Goal: Information Seeking & Learning: Learn about a topic

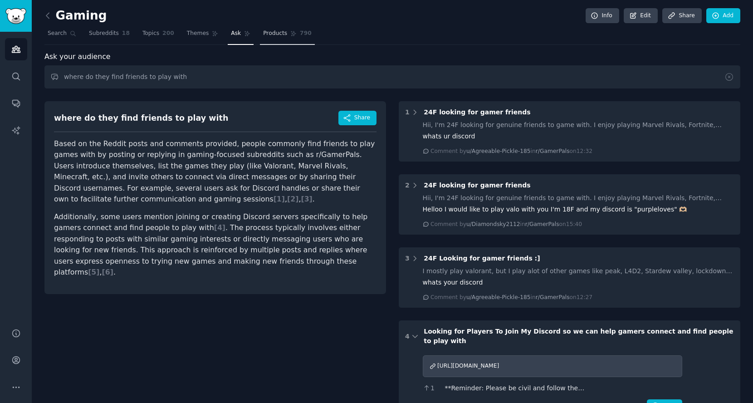
drag, startPoint x: 262, startPoint y: 31, endPoint x: 253, endPoint y: 37, distance: 10.8
click at [263, 31] on span "Products" at bounding box center [275, 33] width 24 height 8
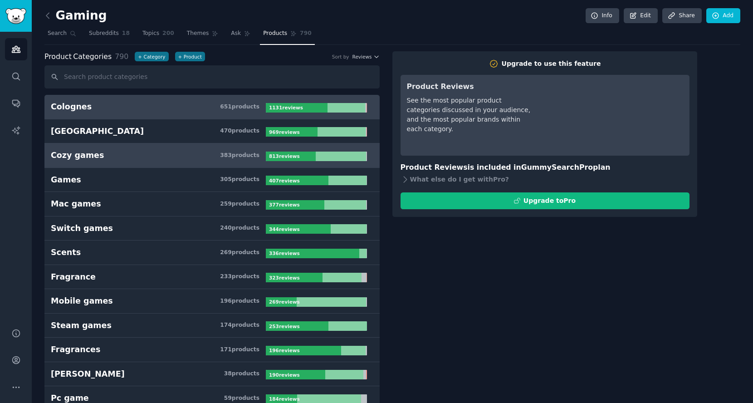
click at [72, 157] on div "Cozy games" at bounding box center [77, 155] width 53 height 11
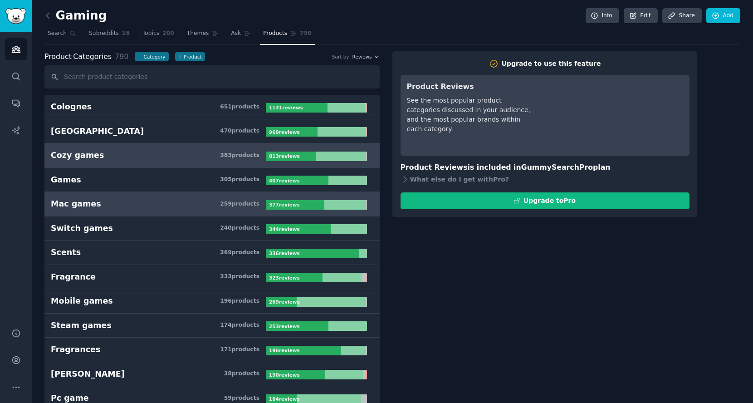
click at [94, 213] on link "Mac games 259 product s 377 review s" at bounding box center [211, 204] width 335 height 24
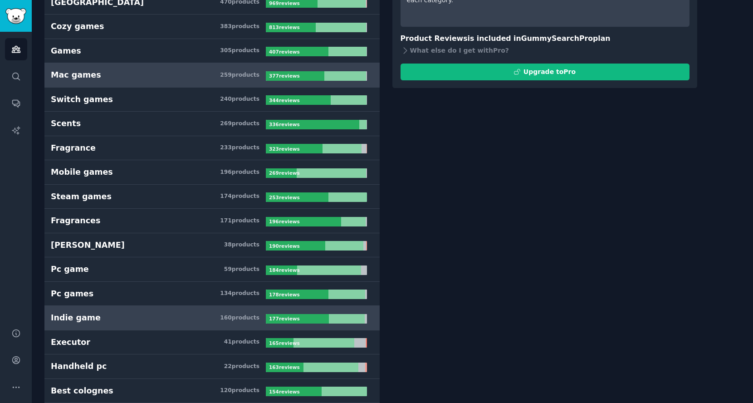
scroll to position [201, 0]
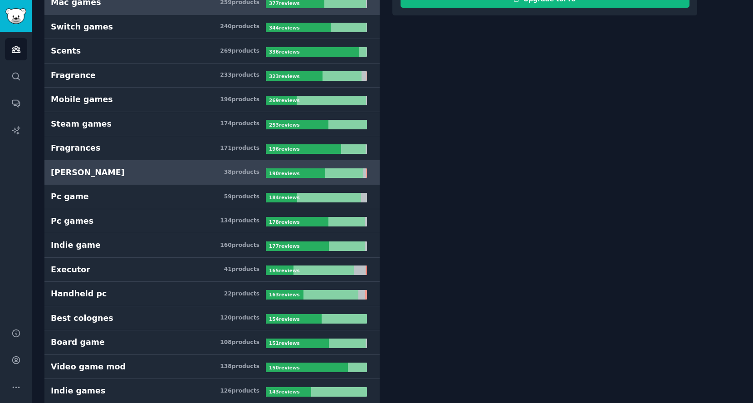
click at [88, 167] on h3 "[PERSON_NAME] 38 product s" at bounding box center [158, 172] width 215 height 11
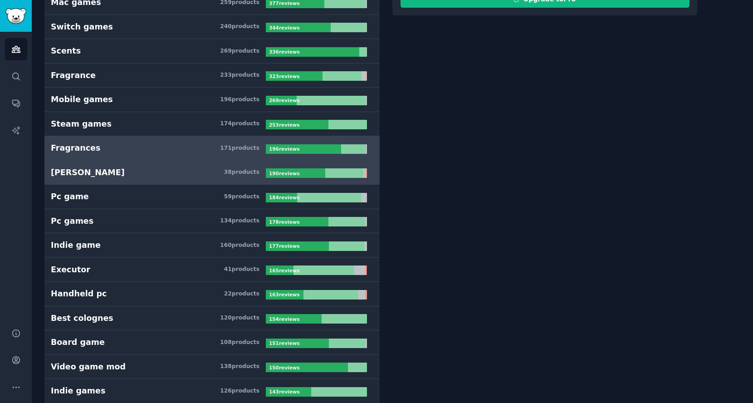
click at [83, 137] on link "Fragrances 171 product s 196 review s" at bounding box center [211, 148] width 335 height 24
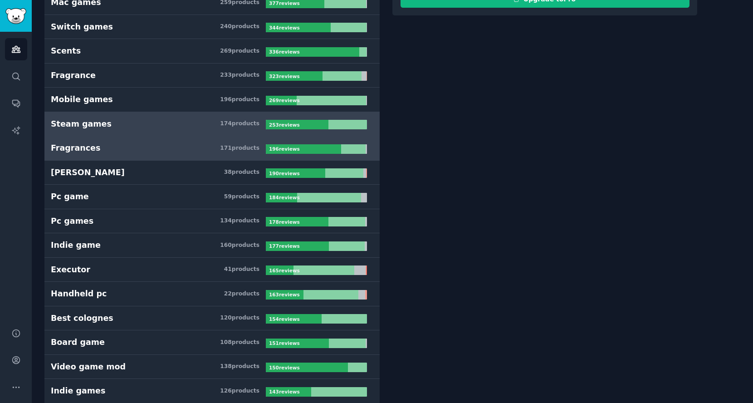
click at [82, 128] on link "Steam games 174 product s 253 review s" at bounding box center [211, 124] width 335 height 24
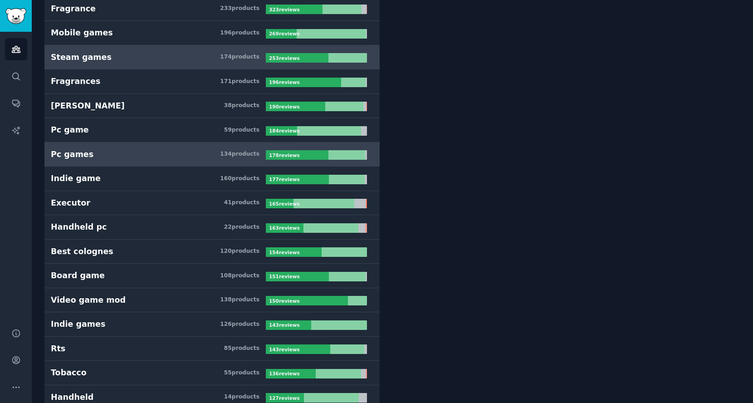
scroll to position [352, 0]
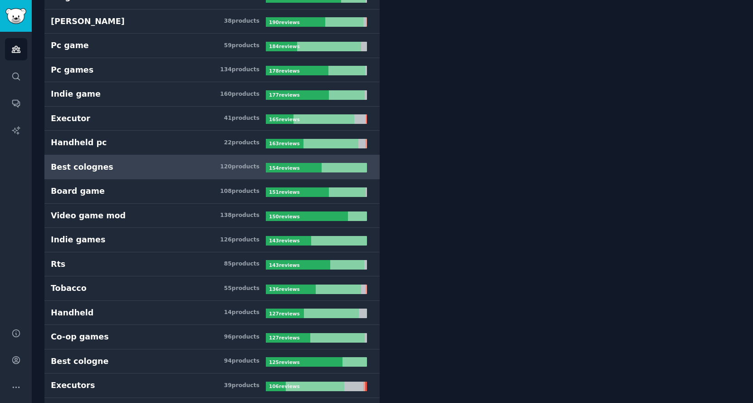
click at [92, 161] on div "Best colognes" at bounding box center [82, 166] width 63 height 11
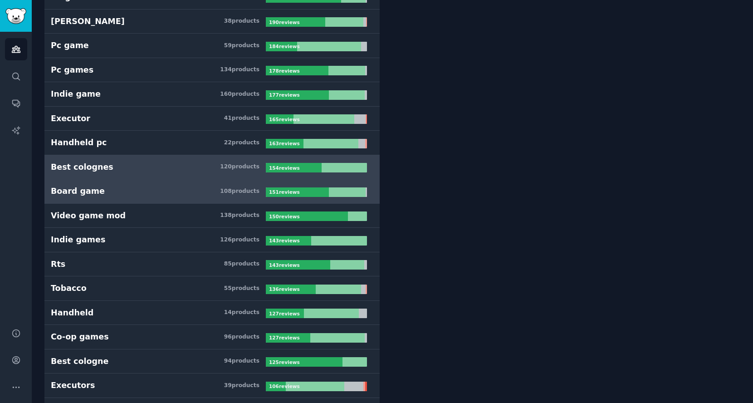
click at [93, 186] on div "Board game" at bounding box center [78, 191] width 54 height 11
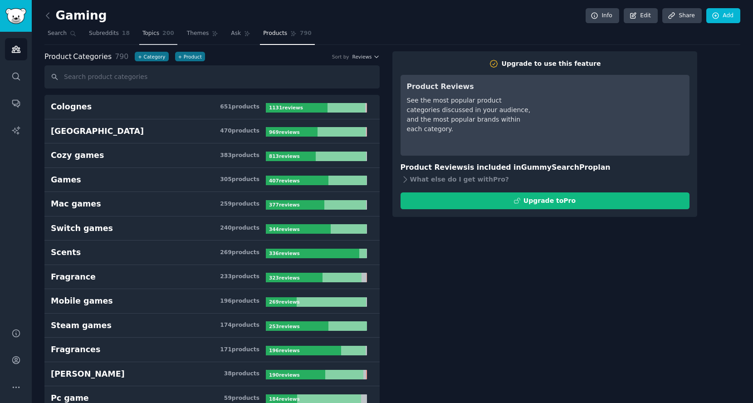
click at [162, 29] on span "200" at bounding box center [168, 33] width 12 height 8
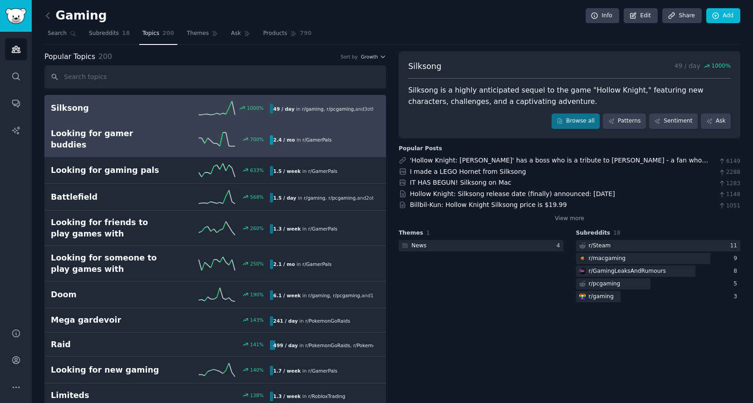
click at [142, 140] on div "Looking for gamer buddies 700 % 2.4 / mo in r/ GamerPals" at bounding box center [215, 139] width 329 height 22
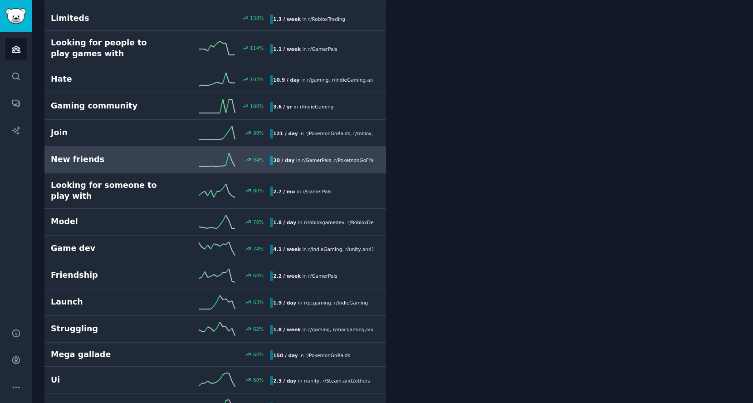
scroll to position [605, 0]
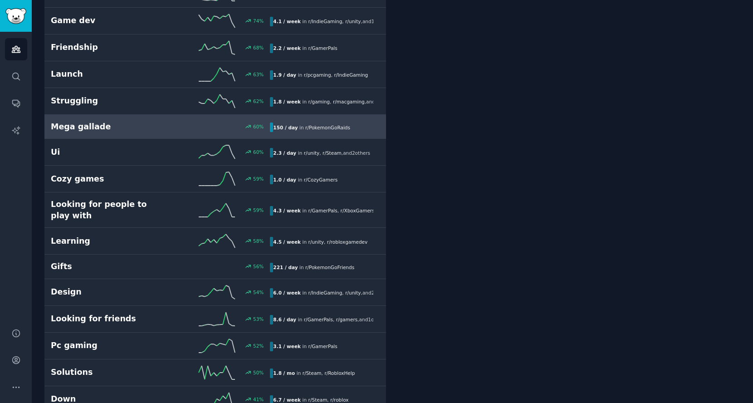
click at [97, 121] on h2 "Mega gallade" at bounding box center [106, 126] width 110 height 11
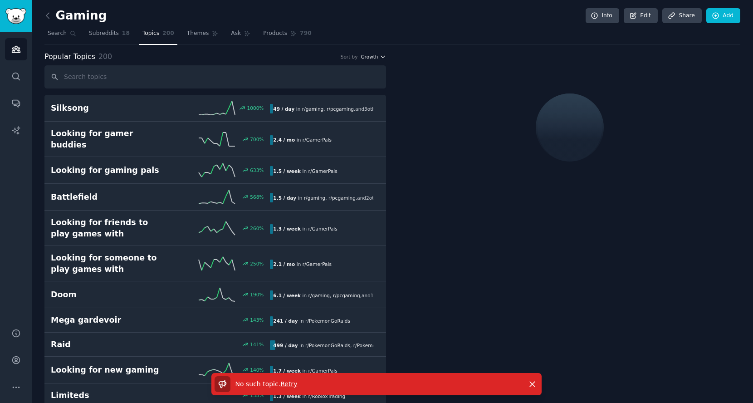
click at [375, 59] on span "Growth" at bounding box center [369, 57] width 17 height 6
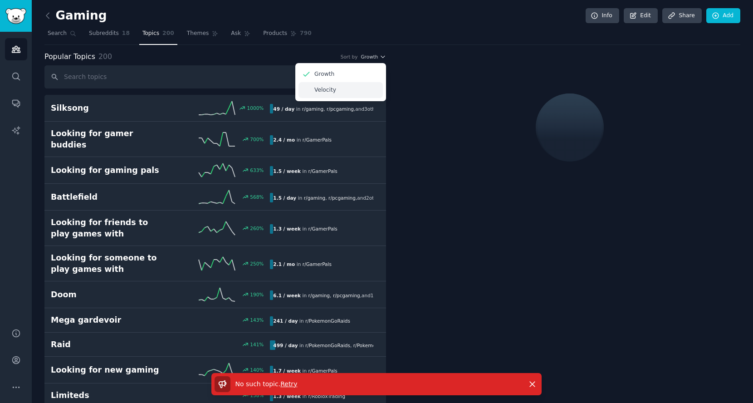
click at [338, 87] on div "Velocity" at bounding box center [340, 90] width 84 height 16
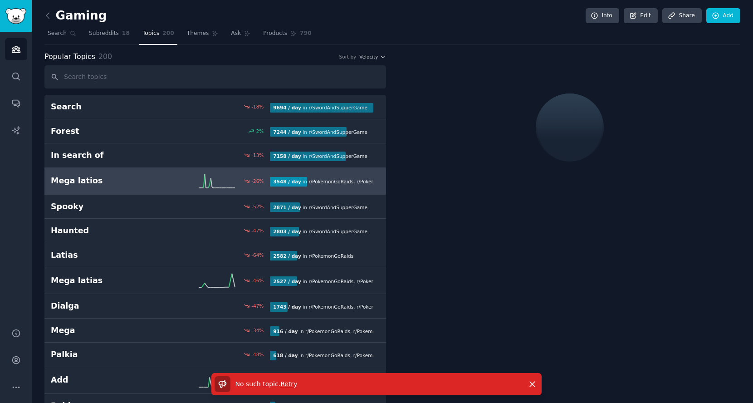
click at [143, 183] on h2 "Mega latios" at bounding box center [106, 180] width 110 height 11
click at [127, 186] on div "Mega latios -26 % 3548 / day in r/ PokemonGoRaids , r/ PokemonGoFriends" at bounding box center [215, 181] width 329 height 14
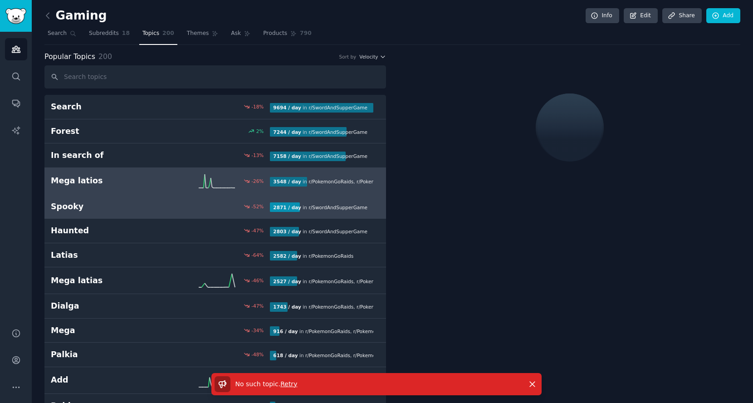
click at [127, 202] on h2 "Spooky" at bounding box center [106, 206] width 110 height 11
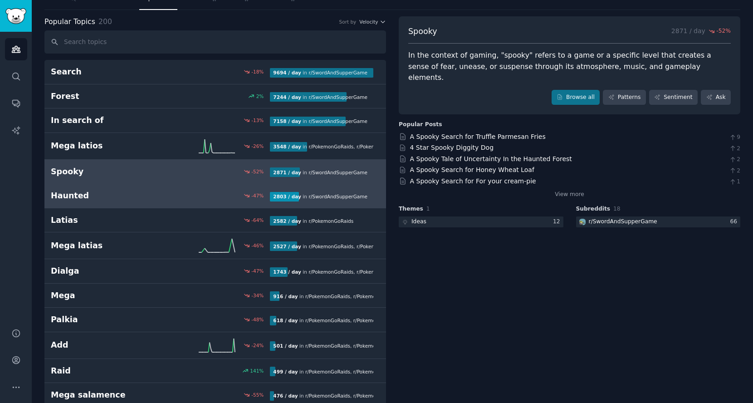
scroll to position [50, 0]
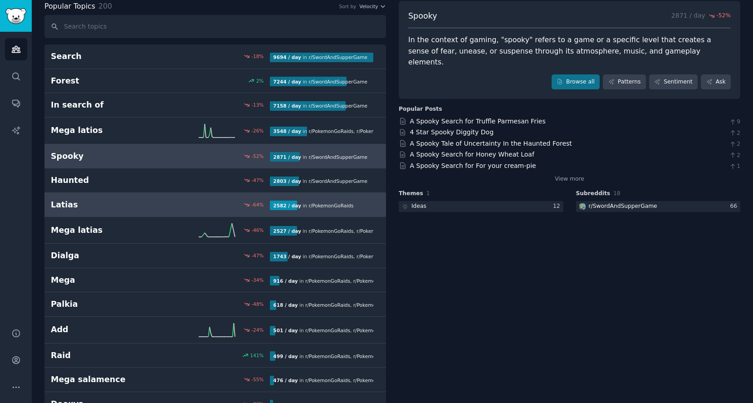
click at [107, 206] on h2 "Latias" at bounding box center [106, 204] width 110 height 11
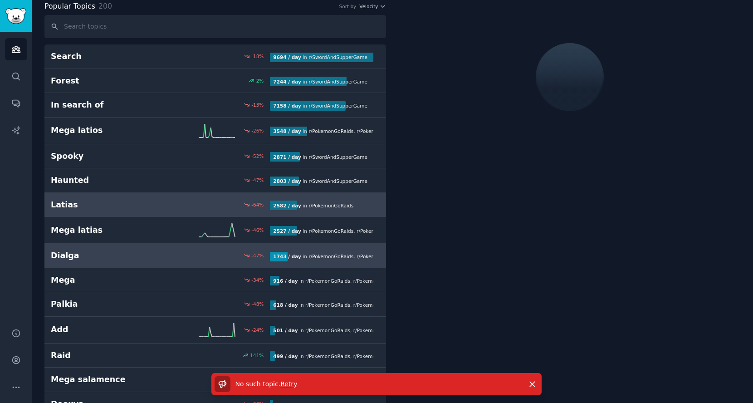
click at [116, 250] on h2 "Dialga" at bounding box center [106, 255] width 110 height 11
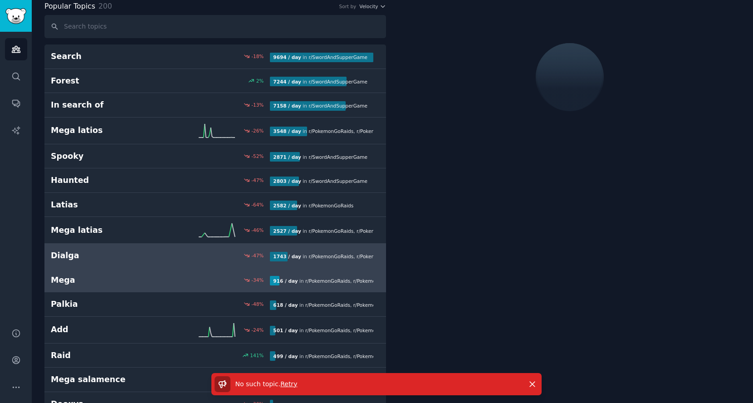
click at [120, 276] on h2 "Mega" at bounding box center [106, 279] width 110 height 11
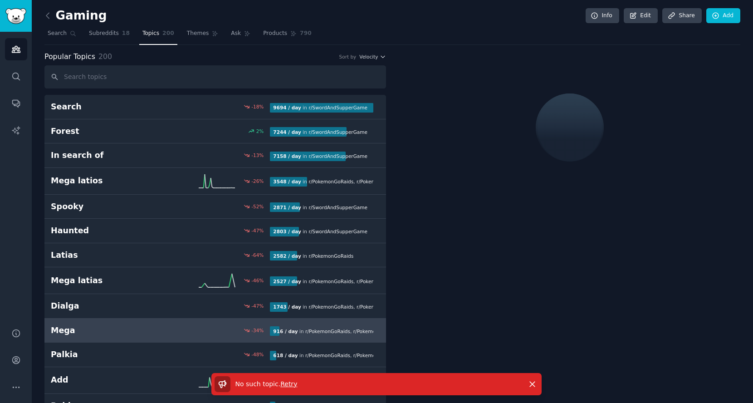
click at [55, 20] on h2 "Gaming" at bounding box center [75, 16] width 63 height 15
click at [50, 17] on icon at bounding box center [48, 16] width 10 height 10
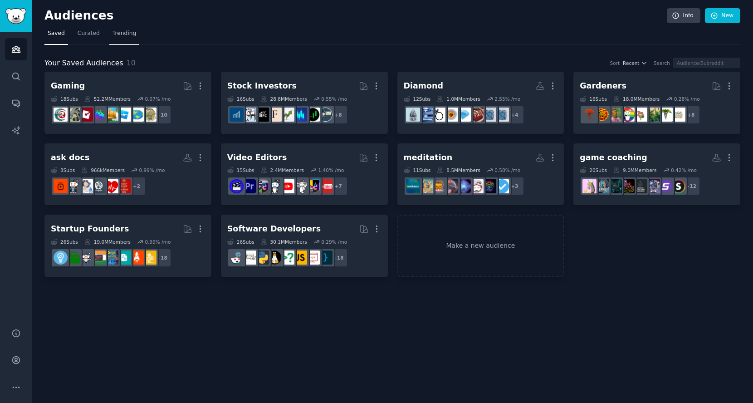
click at [115, 38] on link "Trending" at bounding box center [124, 35] width 30 height 19
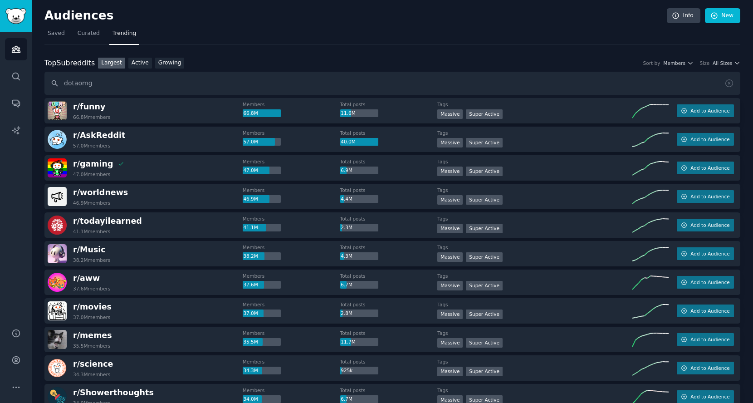
type input "dotaomg"
click at [79, 83] on input "dotaomg" at bounding box center [392, 83] width 696 height 23
click at [136, 65] on link "Active" at bounding box center [140, 63] width 24 height 11
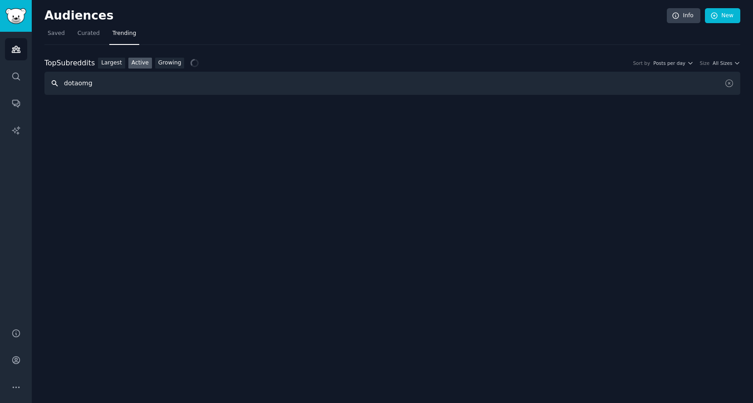
click at [109, 78] on input "dotaomg" at bounding box center [392, 83] width 696 height 23
click at [113, 64] on link "Largest" at bounding box center [111, 63] width 27 height 11
click at [166, 63] on link "Growing" at bounding box center [169, 63] width 29 height 11
click at [144, 63] on link "Active" at bounding box center [140, 63] width 24 height 11
click at [115, 68] on div "Top Subreddits Top Subreddits Largest Active Growing Sort by Posts per day Size…" at bounding box center [392, 77] width 696 height 38
